Goal: Information Seeking & Learning: Learn about a topic

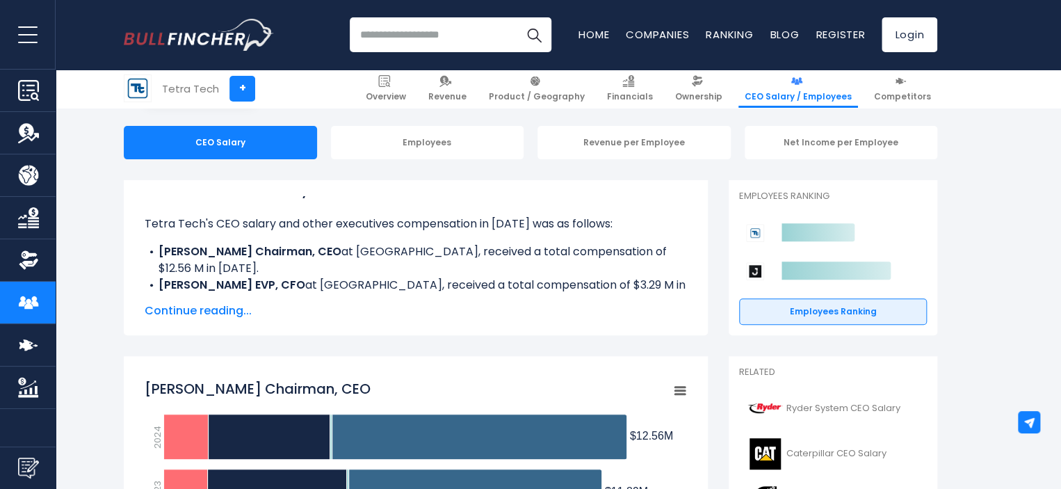
click at [191, 304] on span "Continue reading..." at bounding box center [416, 310] width 542 height 17
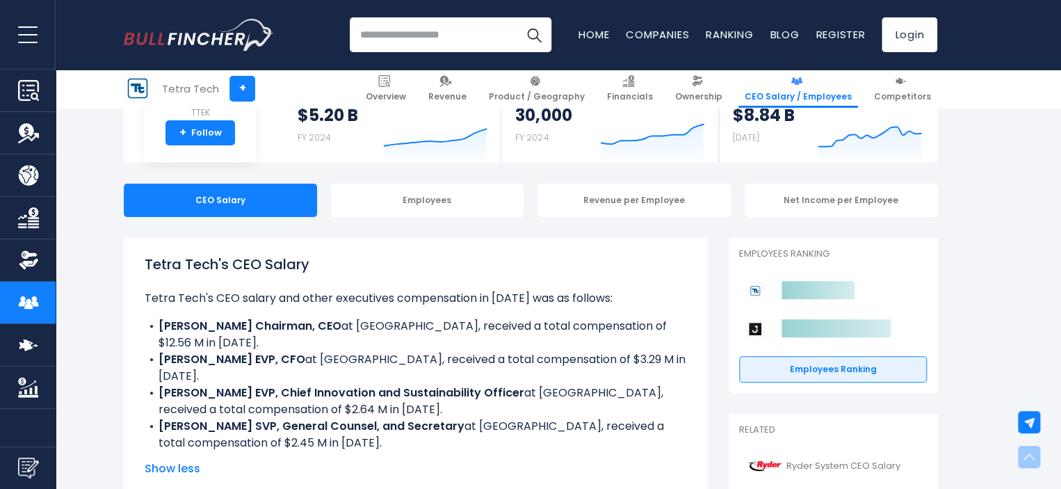
scroll to position [56, 0]
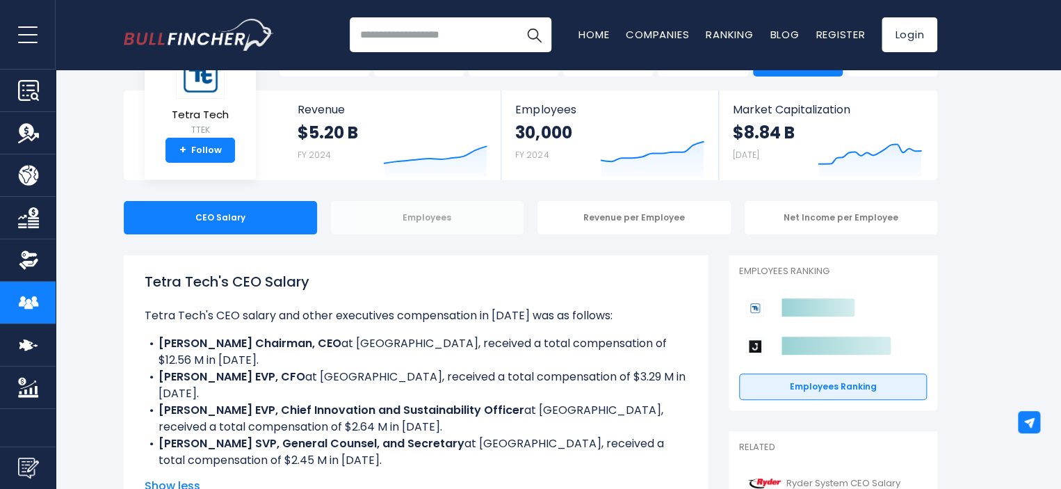
click at [404, 206] on div "Employees" at bounding box center [427, 217] width 193 height 33
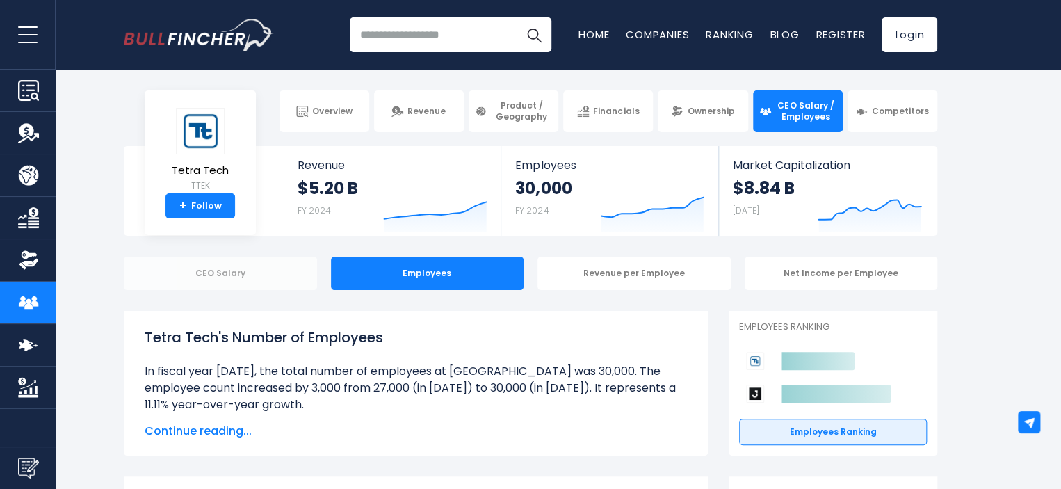
click at [221, 288] on div "CEO Salary" at bounding box center [220, 272] width 193 height 33
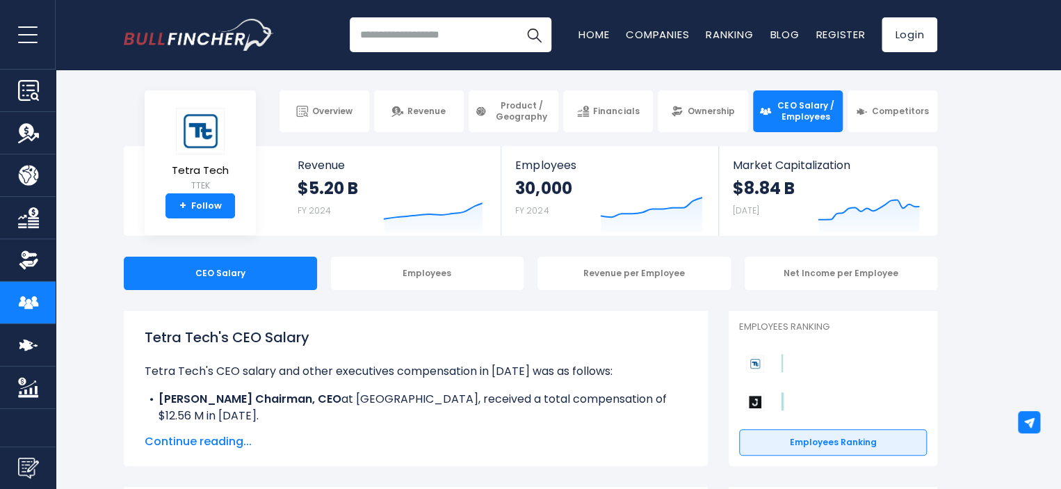
click at [869, 116] on link "Competitors" at bounding box center [892, 111] width 90 height 42
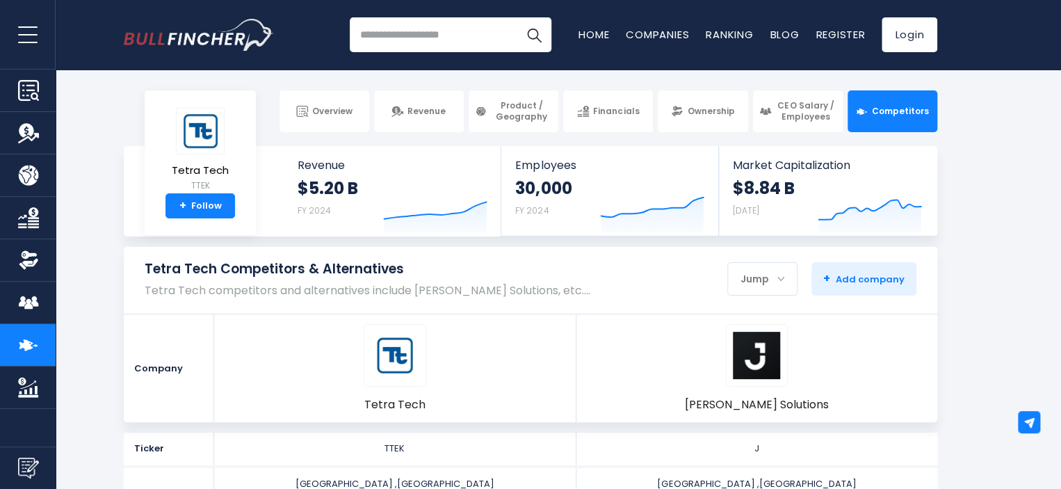
click at [106, 266] on section "Tetra Tech Competitors & Alternatives Tetra Tech competitors and alternatives i…" at bounding box center [530, 334] width 1061 height 175
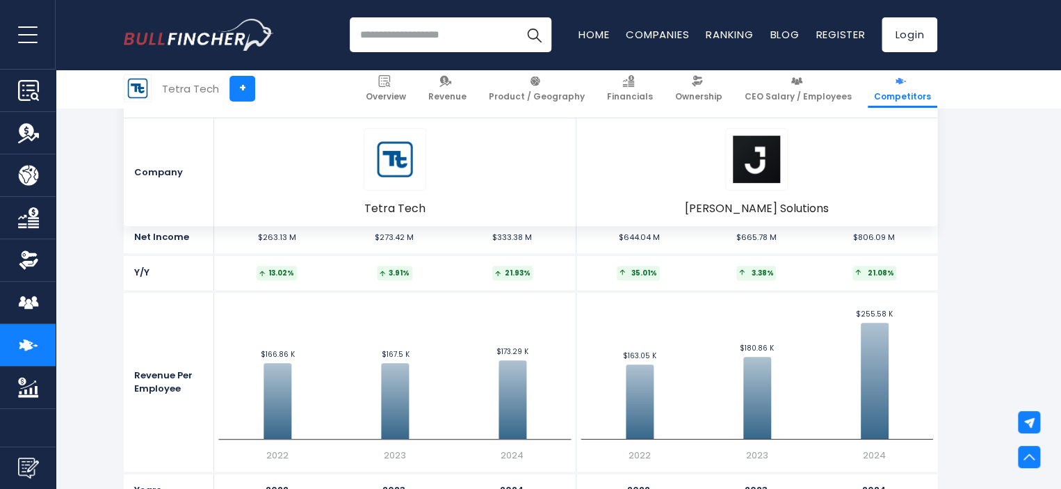
scroll to position [2947, 0]
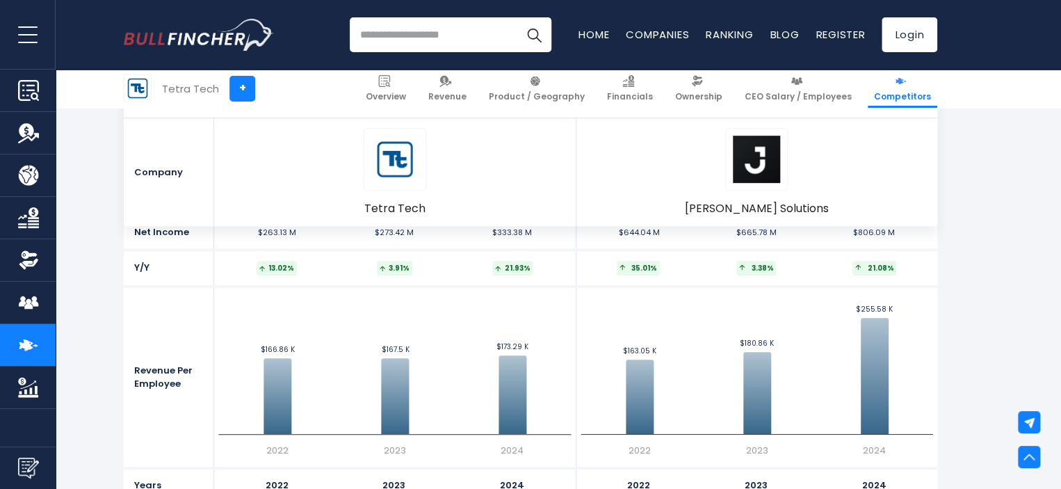
click at [402, 41] on input "search" at bounding box center [451, 34] width 202 height 35
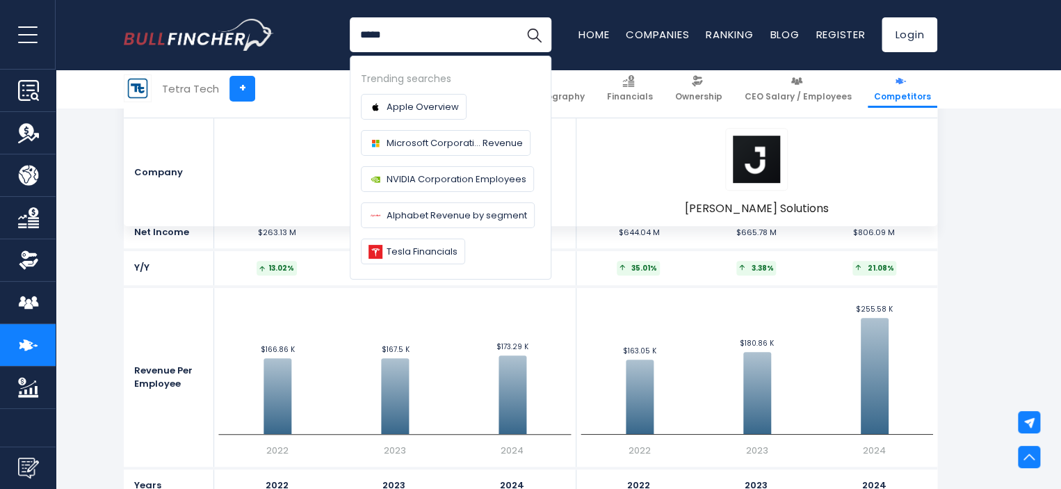
type input "*****"
click at [516, 17] on button "Search" at bounding box center [533, 34] width 35 height 35
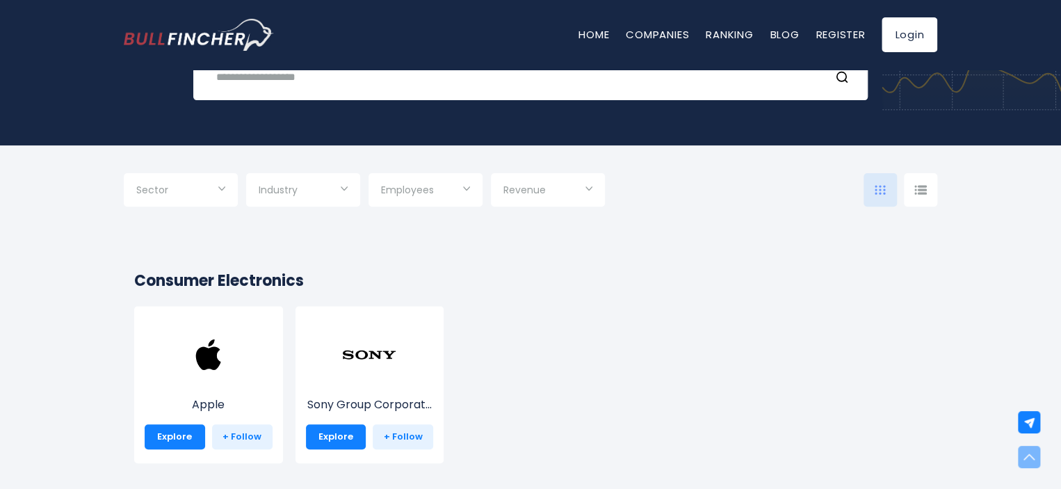
scroll to position [139, 0]
click at [328, 92] on div "Recent searches Trending searches Apple Overview" at bounding box center [530, 78] width 674 height 46
click at [295, 81] on input "text" at bounding box center [513, 78] width 610 height 26
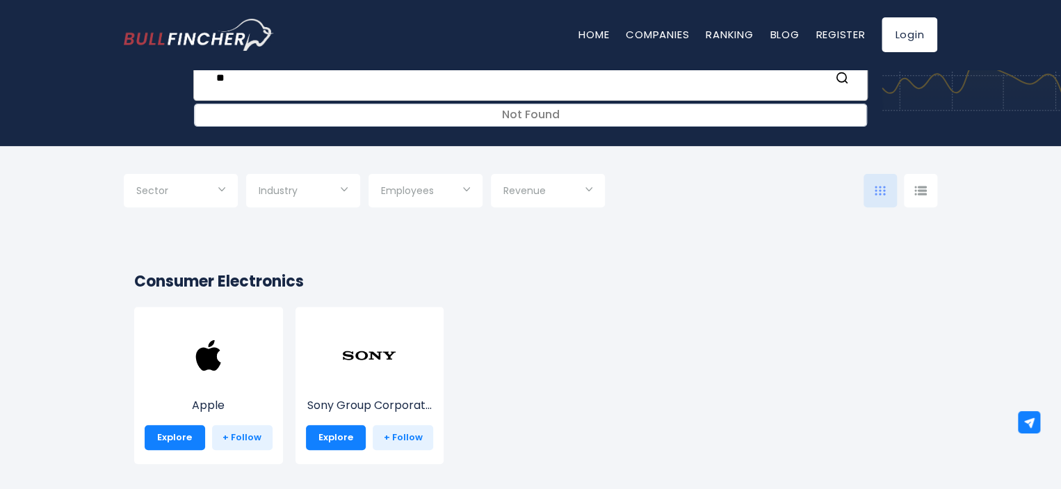
type input "*"
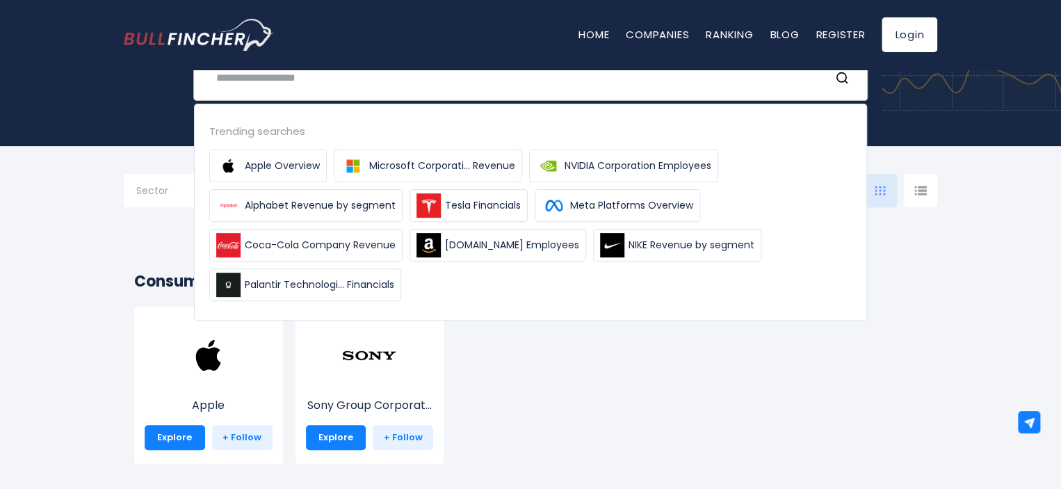
drag, startPoint x: 295, startPoint y: 81, endPoint x: 317, endPoint y: 97, distance: 27.0
click at [317, 97] on div "Recent searches Trending searches Apple Overview" at bounding box center [530, 78] width 674 height 46
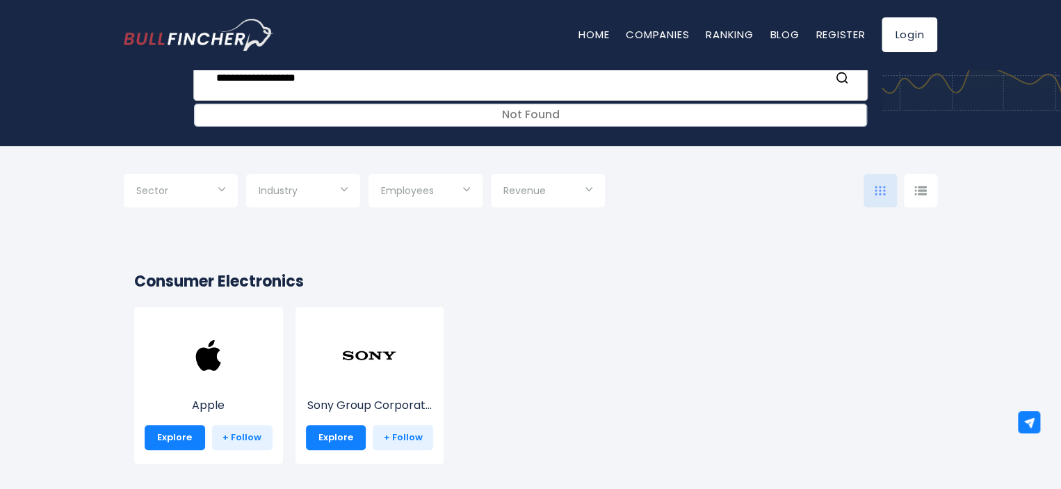
type input "**********"
